Goal: Information Seeking & Learning: Learn about a topic

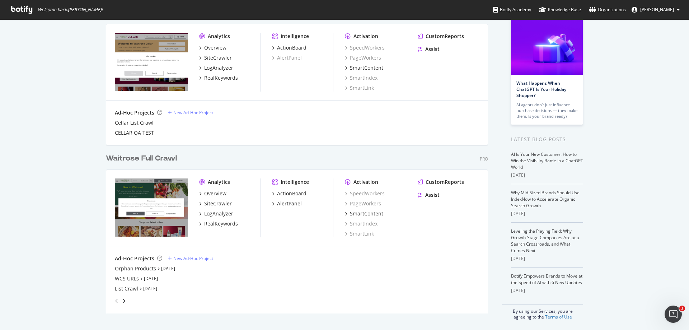
scroll to position [48, 0]
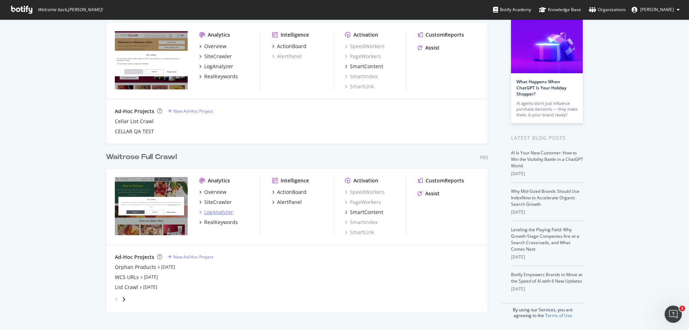
click at [216, 210] on div "LogAnalyzer" at bounding box center [218, 211] width 29 height 7
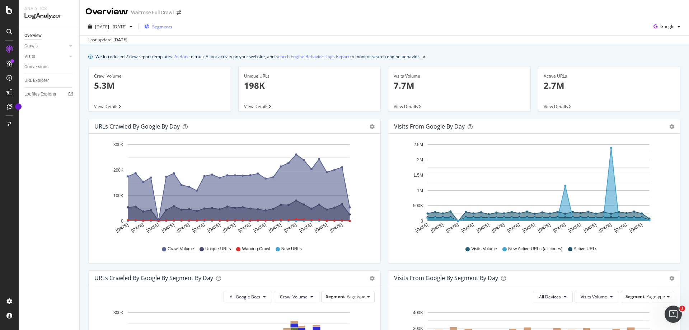
click at [172, 29] on span "Segments" at bounding box center [162, 27] width 20 height 6
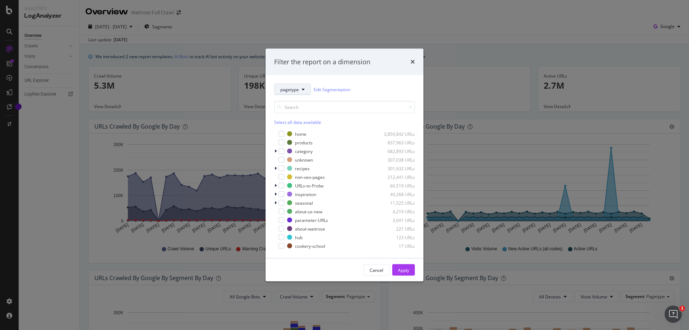
click at [294, 89] on span "pagetype" at bounding box center [289, 89] width 19 height 6
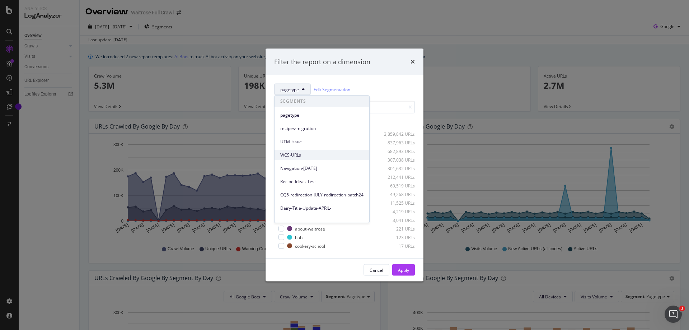
click at [296, 152] on span "WCS-URLs" at bounding box center [321, 155] width 83 height 6
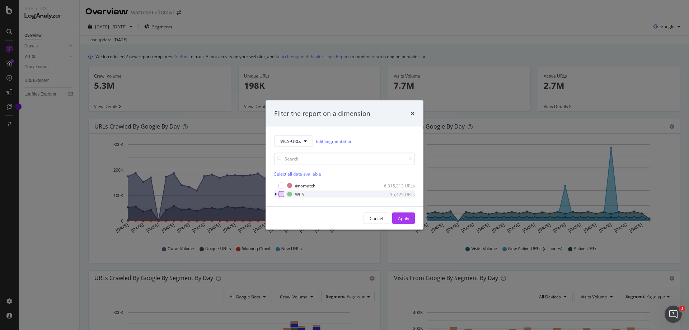
click at [282, 193] on div "modal" at bounding box center [281, 194] width 6 height 6
click at [407, 219] on div "Apply" at bounding box center [403, 218] width 11 height 6
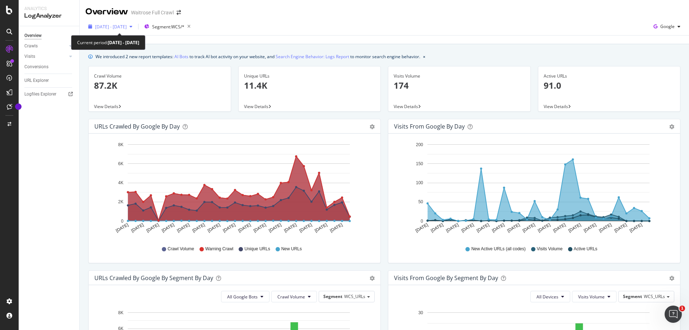
click at [126, 26] on span "[DATE] - [DATE]" at bounding box center [111, 27] width 32 height 6
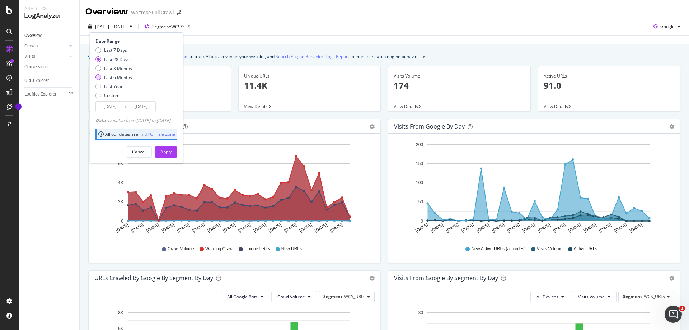
click at [98, 76] on div "Last 6 Months" at bounding box center [98, 77] width 6 height 6
type input "[DATE]"
click at [171, 148] on div "Apply" at bounding box center [165, 151] width 11 height 6
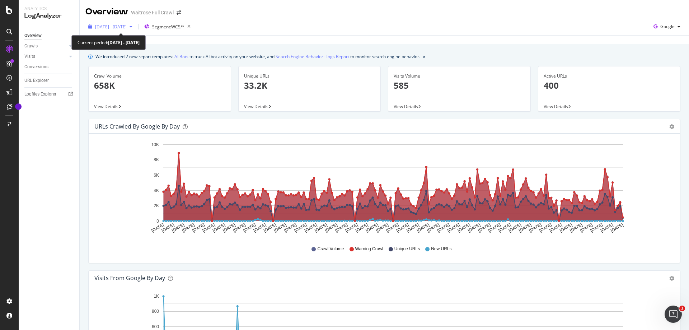
click at [127, 28] on span "[DATE] - [DATE]" at bounding box center [111, 27] width 32 height 6
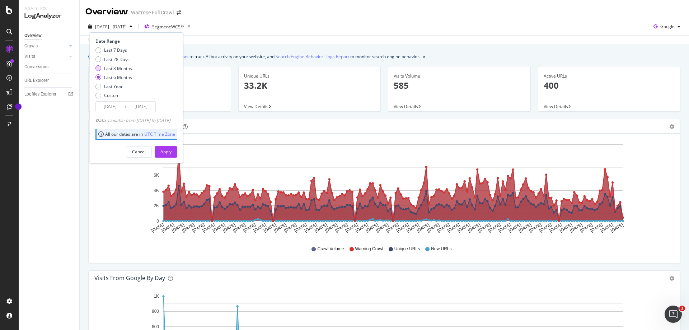
click at [98, 67] on div "Last 3 Months" at bounding box center [98, 68] width 6 height 6
type input "[DATE]"
click at [171, 154] on div "Apply" at bounding box center [165, 151] width 11 height 6
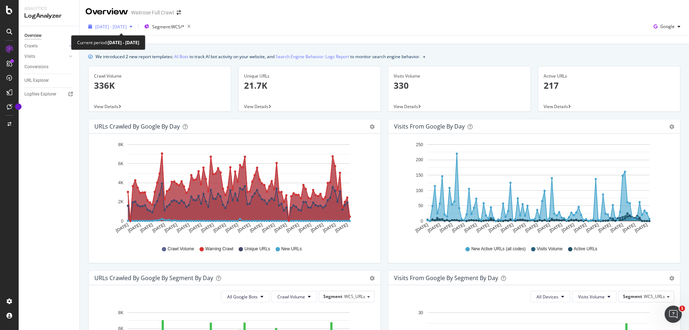
click at [127, 28] on span "[DATE] - [DATE]" at bounding box center [111, 27] width 32 height 6
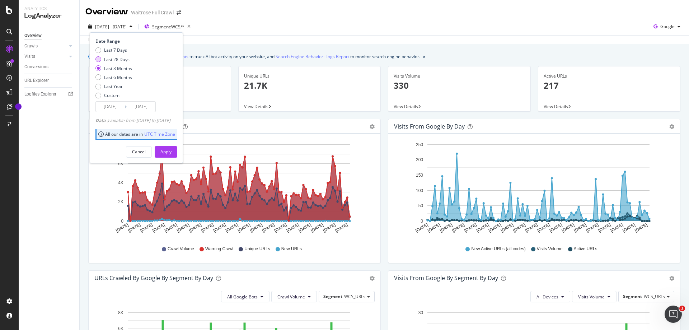
click at [98, 60] on div "Last 28 Days" at bounding box center [98, 59] width 6 height 6
type input "[DATE]"
click at [171, 153] on div "Apply" at bounding box center [165, 151] width 11 height 6
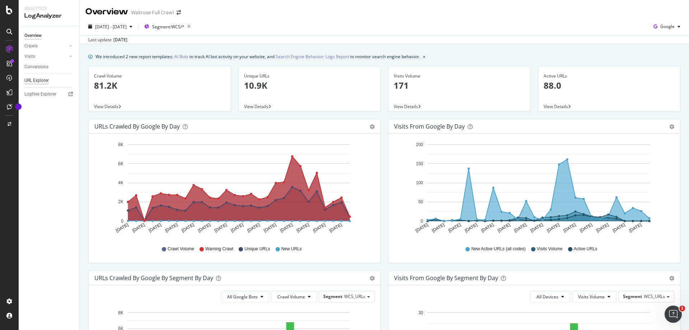
click at [37, 79] on div "URL Explorer" at bounding box center [36, 81] width 24 height 8
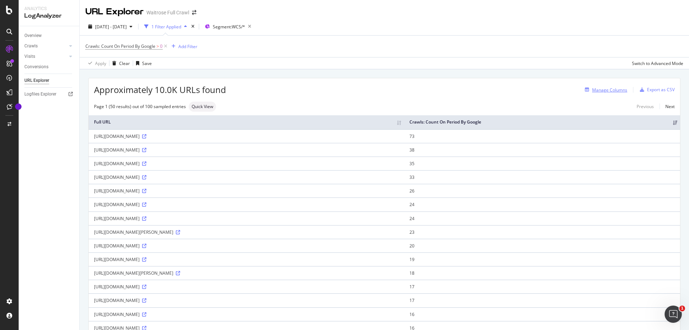
click at [607, 90] on div "Manage Columns" at bounding box center [609, 90] width 35 height 6
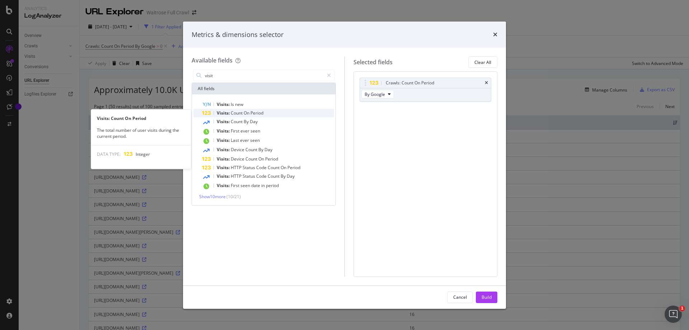
type input "visit"
click at [262, 110] on span "Period" at bounding box center [256, 113] width 13 height 6
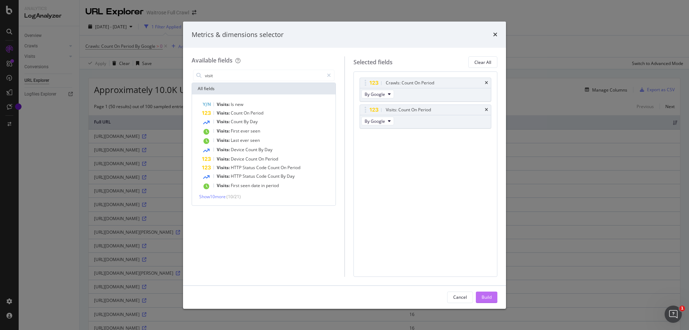
click at [489, 298] on div "Build" at bounding box center [486, 297] width 10 height 6
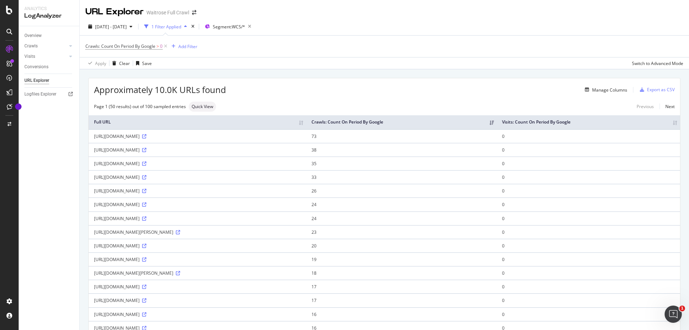
click at [669, 122] on th "Visits: Count On Period By Google" at bounding box center [587, 122] width 183 height 14
click at [668, 125] on th "Visits: Count On Period By Google" at bounding box center [597, 122] width 165 height 14
click at [190, 46] on div "Add Filter" at bounding box center [187, 46] width 19 height 6
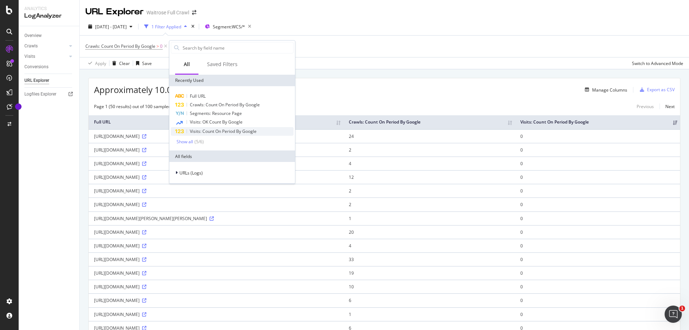
click at [221, 131] on span "Visits: Count On Period By Google" at bounding box center [223, 131] width 67 height 6
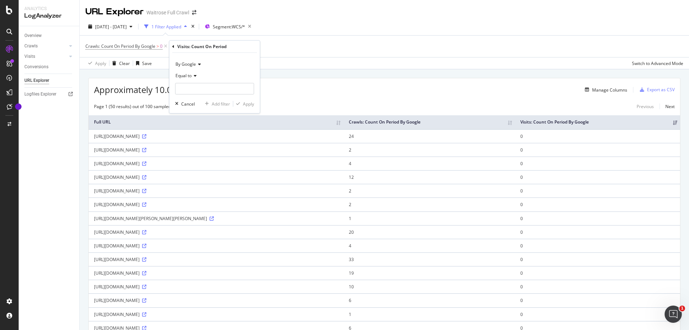
click at [186, 74] on span "Equal to" at bounding box center [183, 75] width 16 height 6
click at [194, 126] on span "Greater than" at bounding box center [192, 128] width 26 height 6
click at [189, 87] on input "number" at bounding box center [214, 88] width 79 height 11
type input "0"
click at [243, 106] on div "Apply" at bounding box center [248, 104] width 11 height 6
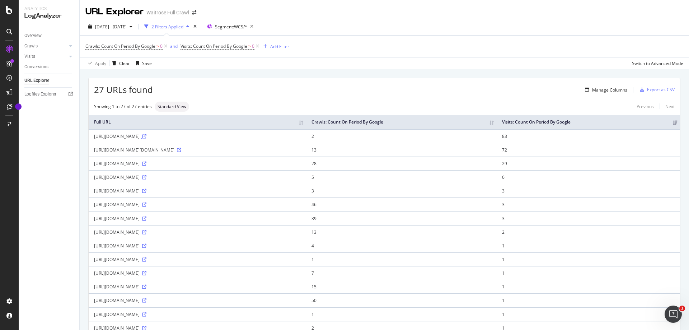
click at [146, 137] on icon at bounding box center [144, 136] width 4 height 4
click at [652, 89] on div "Export as CSV" at bounding box center [661, 89] width 28 height 6
click at [35, 82] on div "SiteCrawler" at bounding box center [39, 80] width 25 height 7
